Goal: Find specific page/section: Find specific page/section

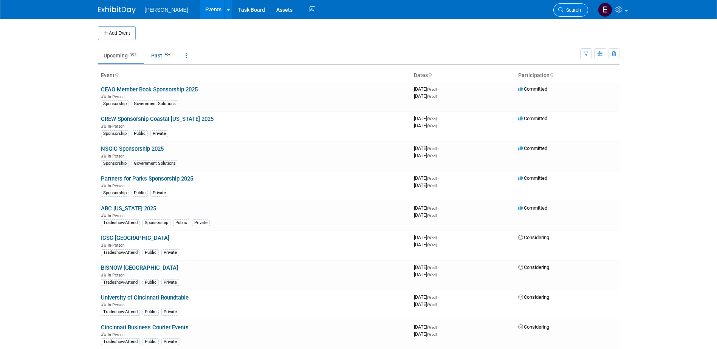
drag, startPoint x: 0, startPoint y: 0, endPoint x: 572, endPoint y: 11, distance: 571.8
click at [572, 11] on span "Search" at bounding box center [571, 10] width 17 height 6
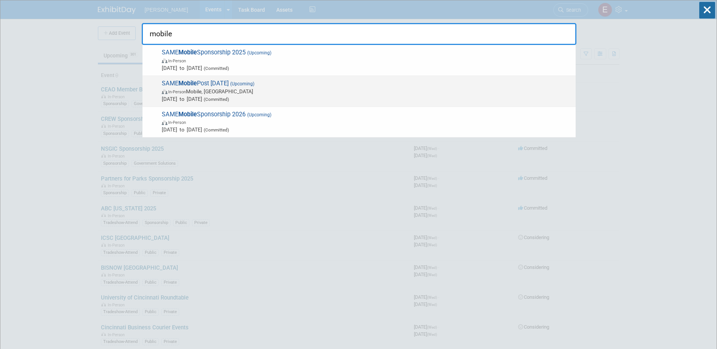
type input "mobile"
click at [237, 93] on span "In-Person Mobile, [GEOGRAPHIC_DATA]" at bounding box center [367, 92] width 410 height 8
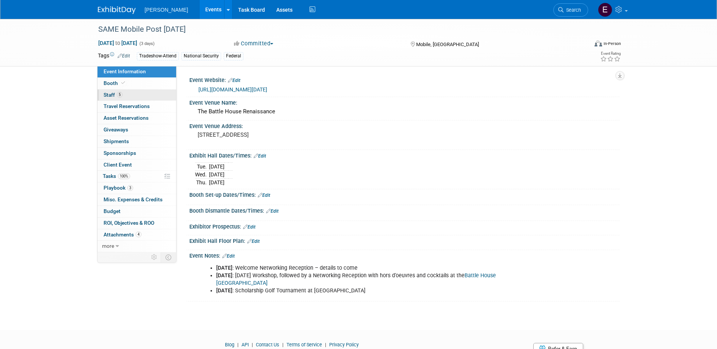
click at [118, 98] on link "5 Staff 5" at bounding box center [136, 95] width 79 height 11
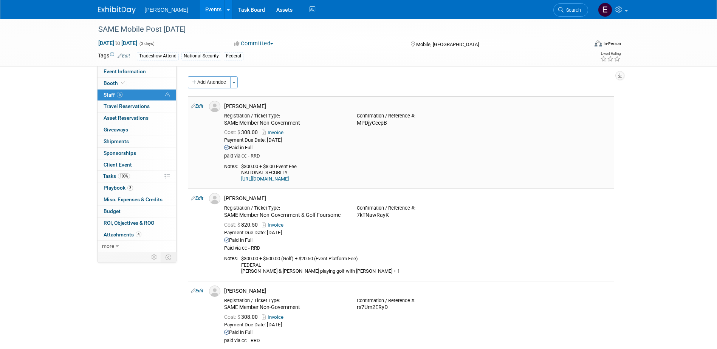
click at [289, 180] on link "https://lp.constantcontactpages.com/ev/reg/wqvj9k6" at bounding box center [265, 179] width 48 height 6
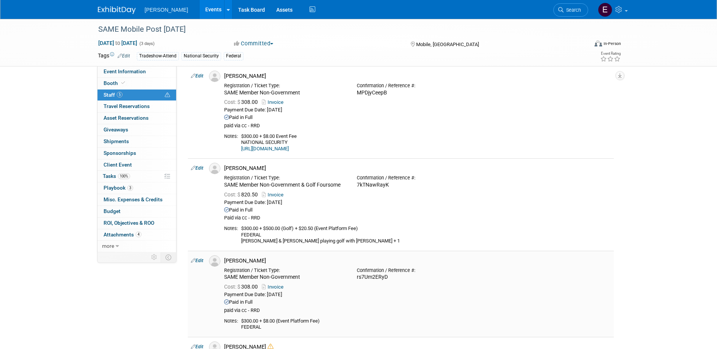
scroll to position [151, 0]
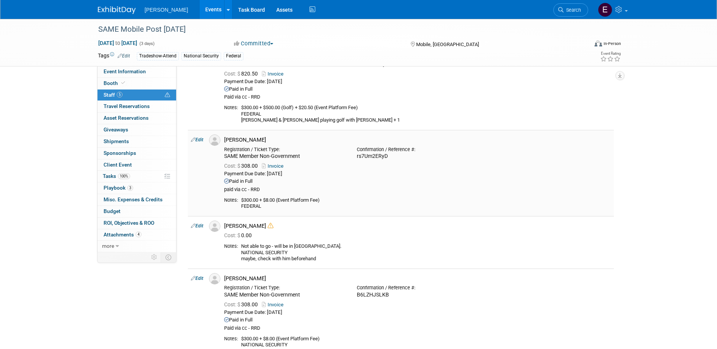
click at [270, 165] on link "Invoice" at bounding box center [274, 166] width 25 height 6
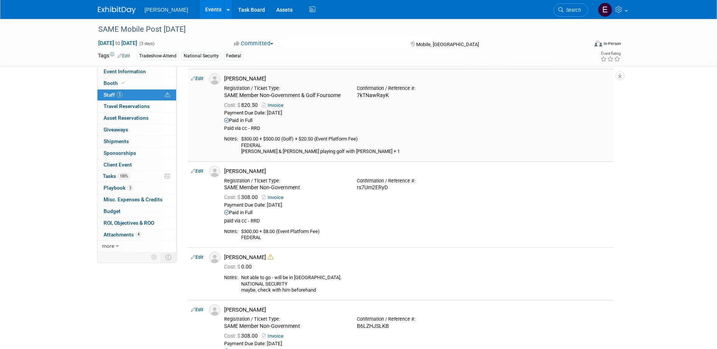
scroll to position [76, 0]
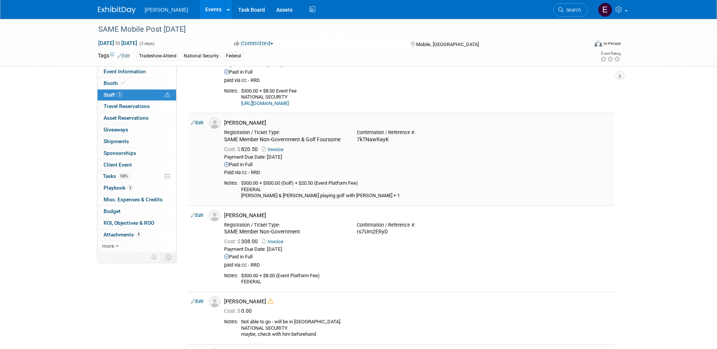
click at [279, 148] on link "Invoice" at bounding box center [274, 150] width 25 height 6
